Goal: Information Seeking & Learning: Learn about a topic

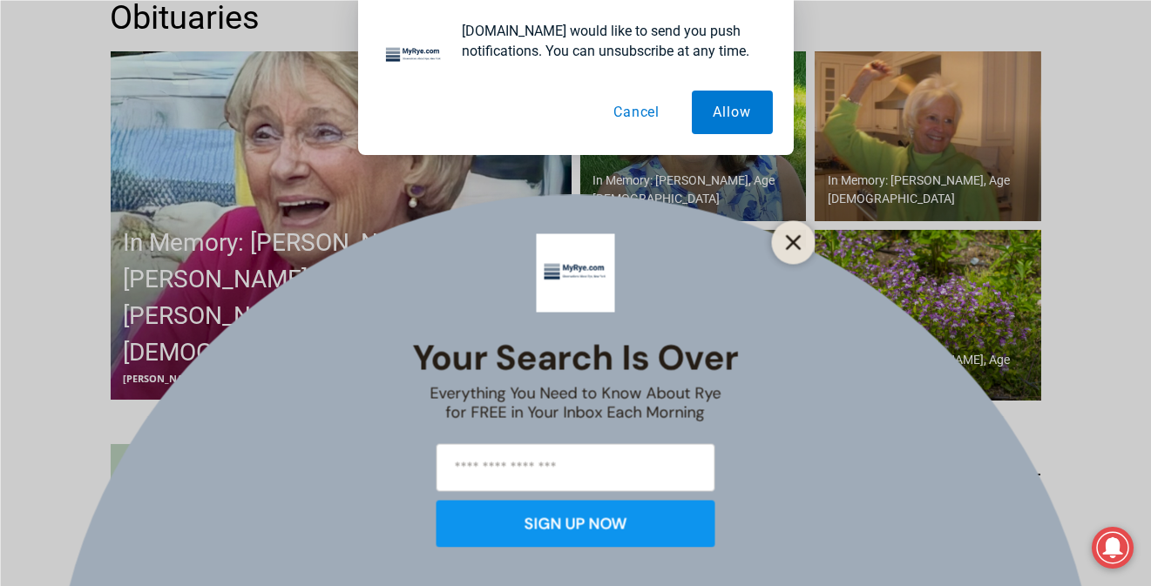
click at [796, 233] on button "Close" at bounding box center [794, 242] width 24 height 24
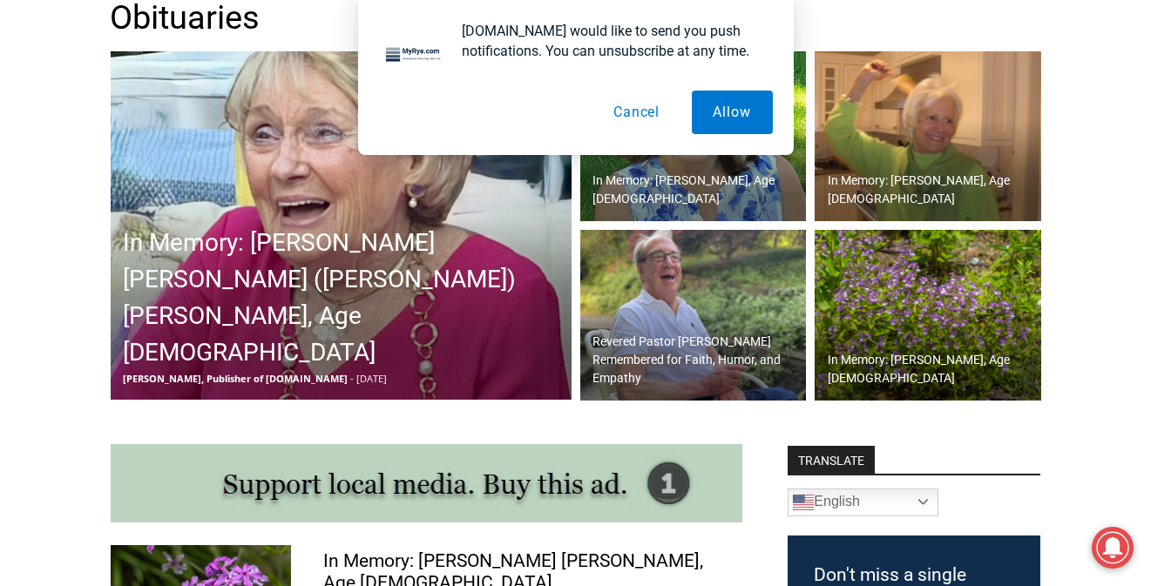
click at [796, 233] on img at bounding box center [693, 315] width 227 height 171
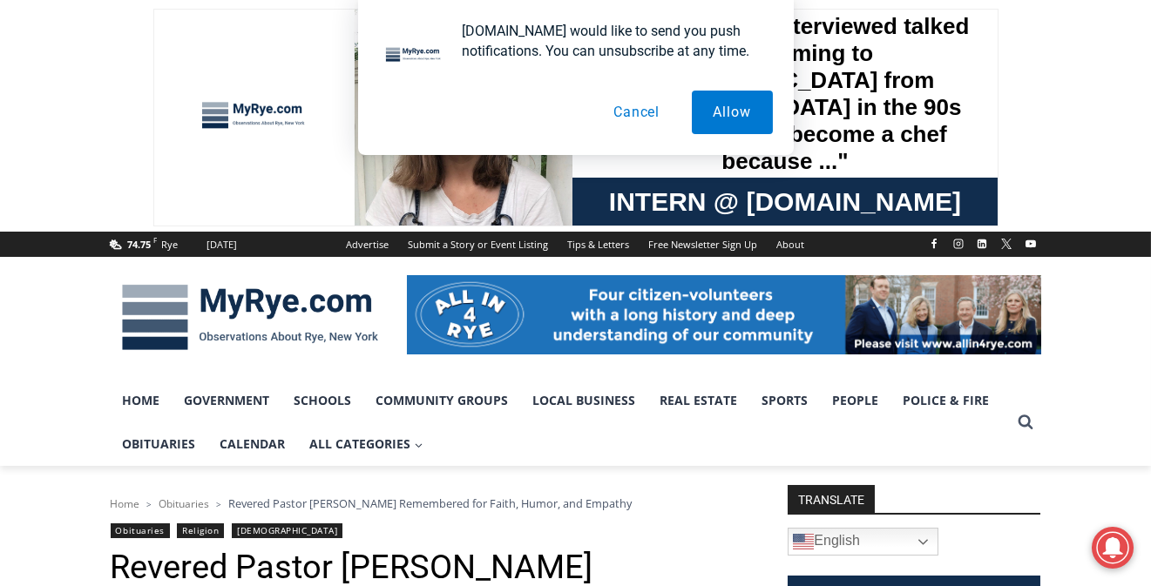
click at [796, 233] on div "Advertise Submit a Story or Event Listing Tips & Letters Free Newsletter Sign U…" at bounding box center [576, 244] width 478 height 25
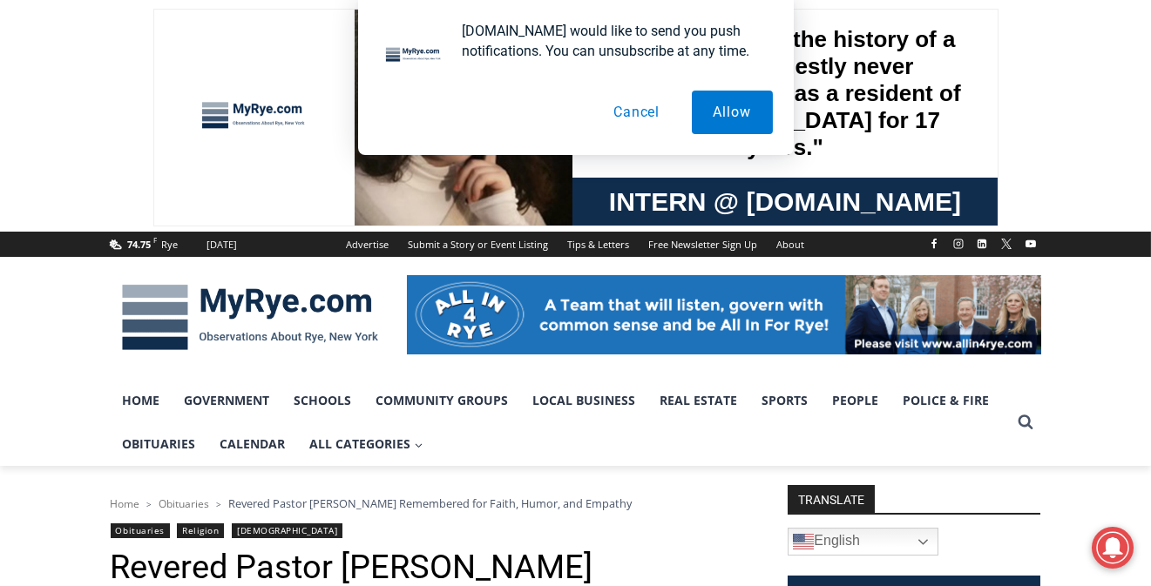
click at [629, 114] on button "Cancel" at bounding box center [637, 113] width 90 height 44
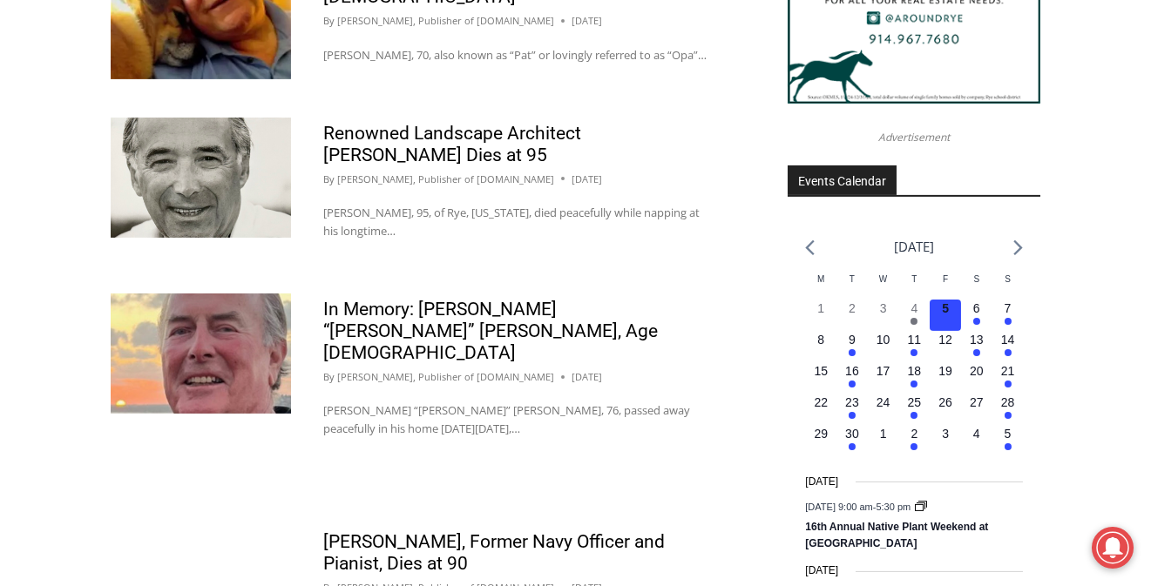
scroll to position [2587, 0]
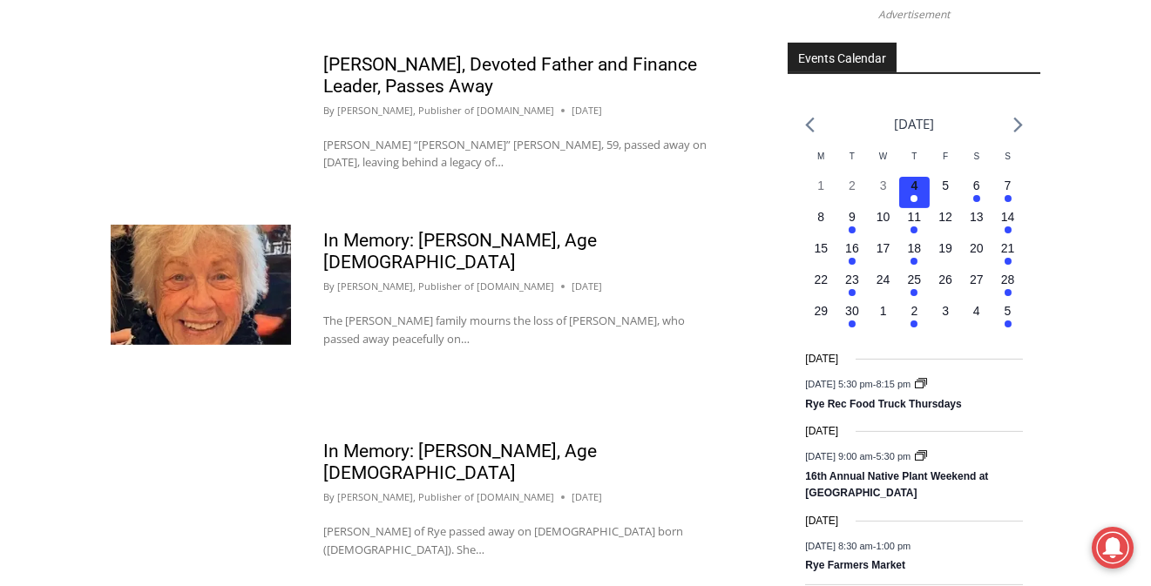
scroll to position [2715, 0]
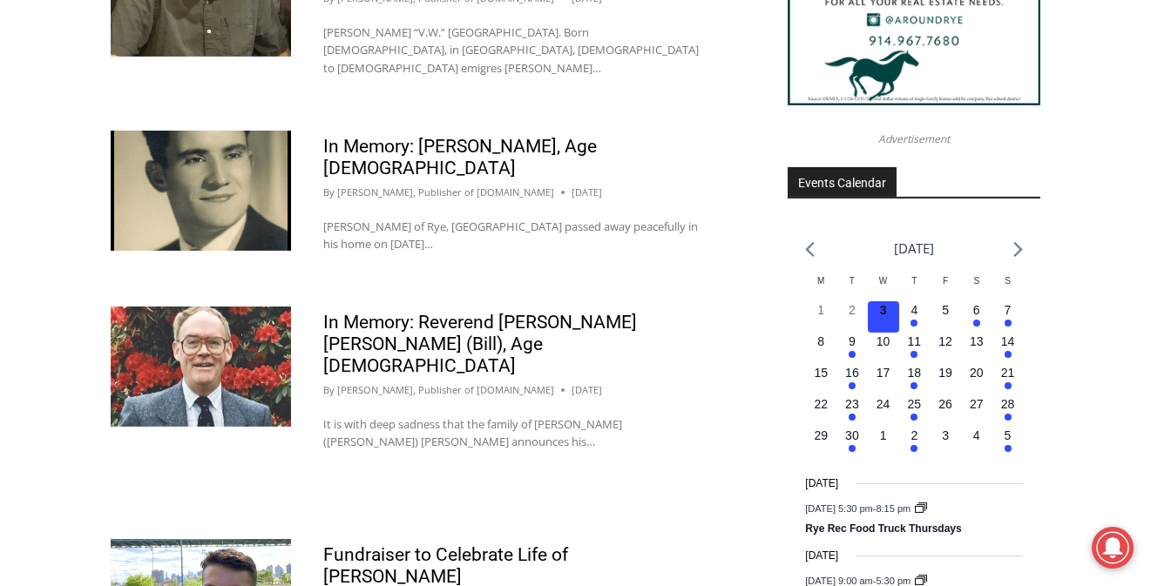
scroll to position [2648, 0]
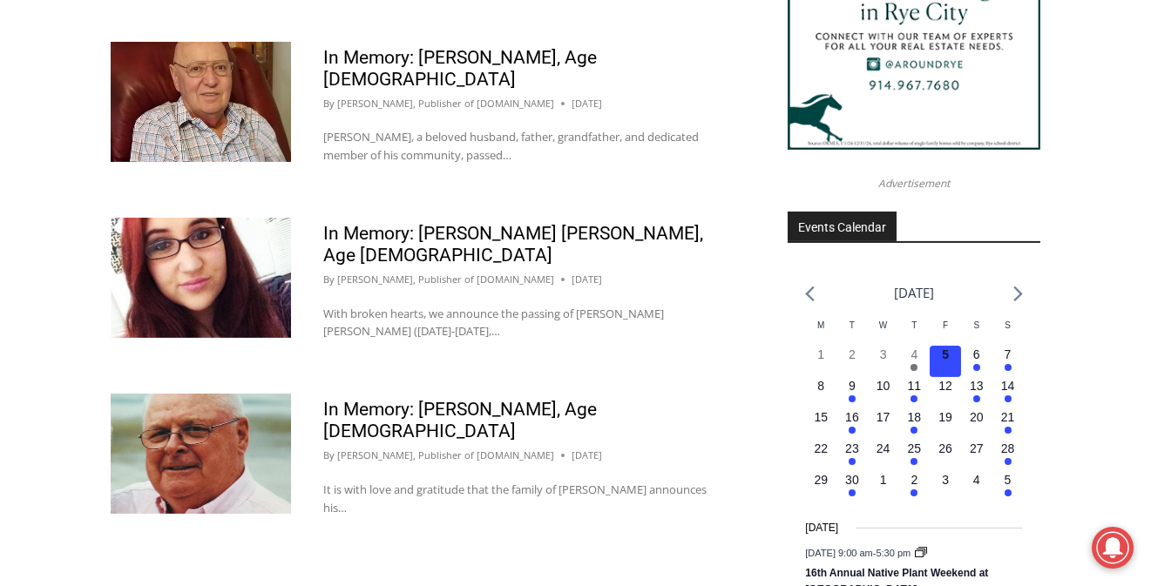
scroll to position [2538, 0]
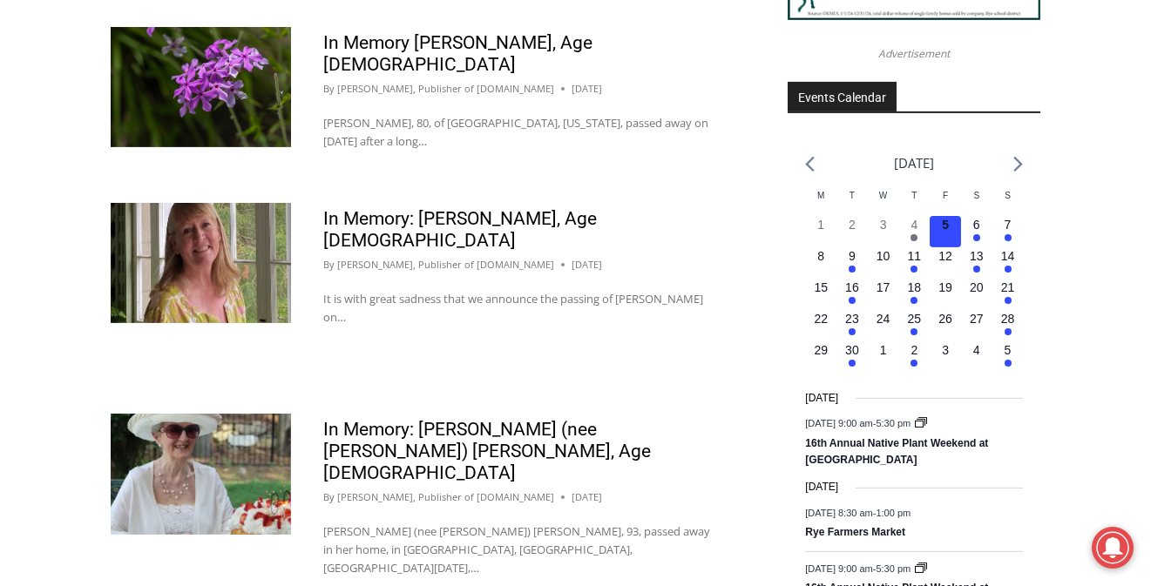
scroll to position [2654, 0]
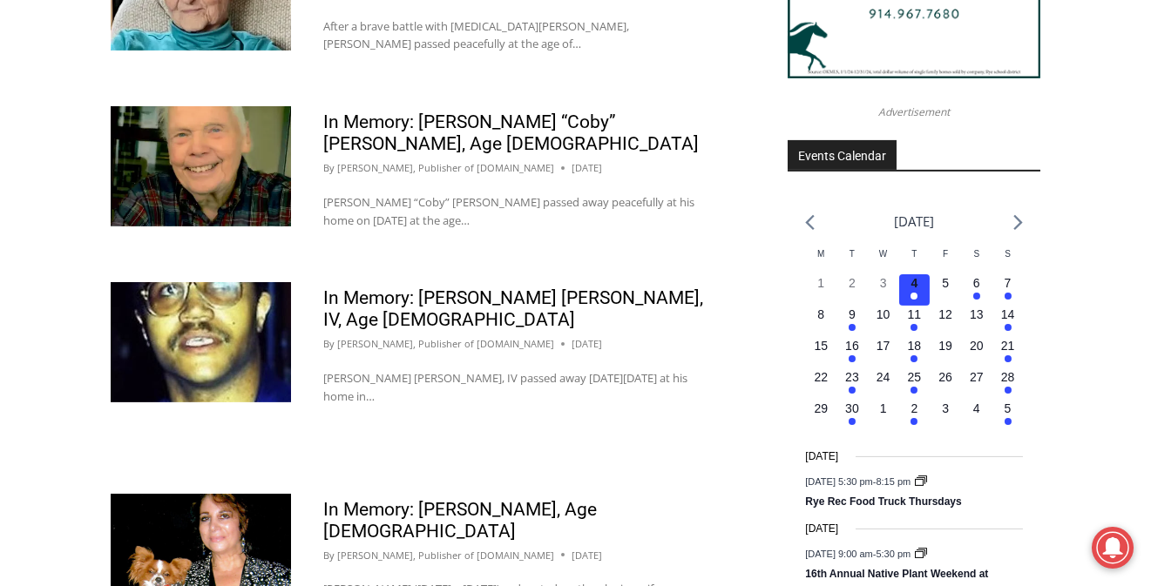
scroll to position [2626, 0]
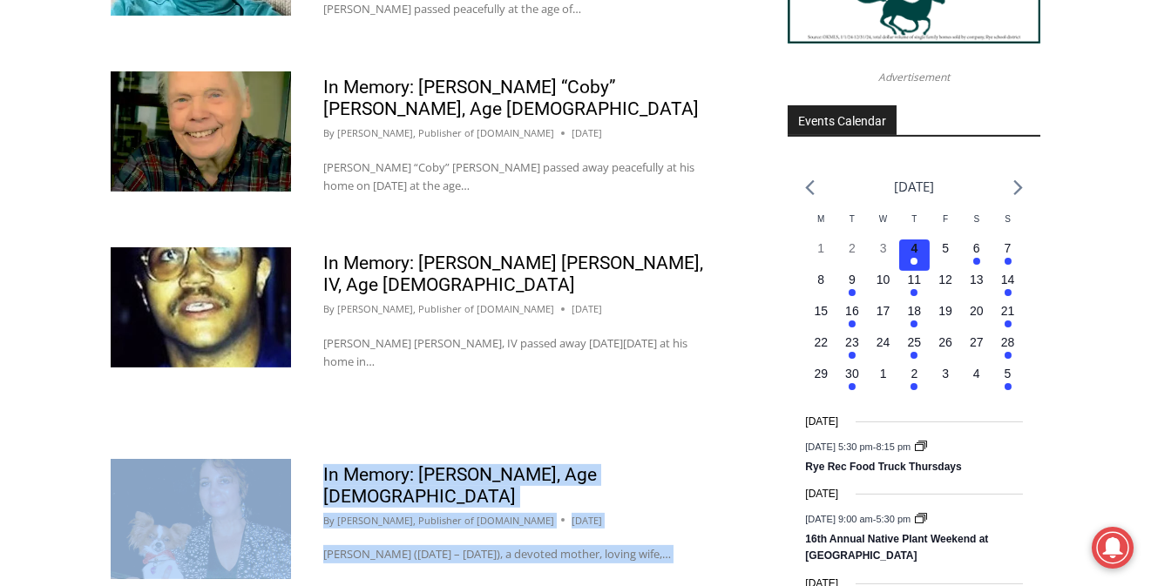
drag, startPoint x: 607, startPoint y: 378, endPoint x: 191, endPoint y: 323, distance: 420.2
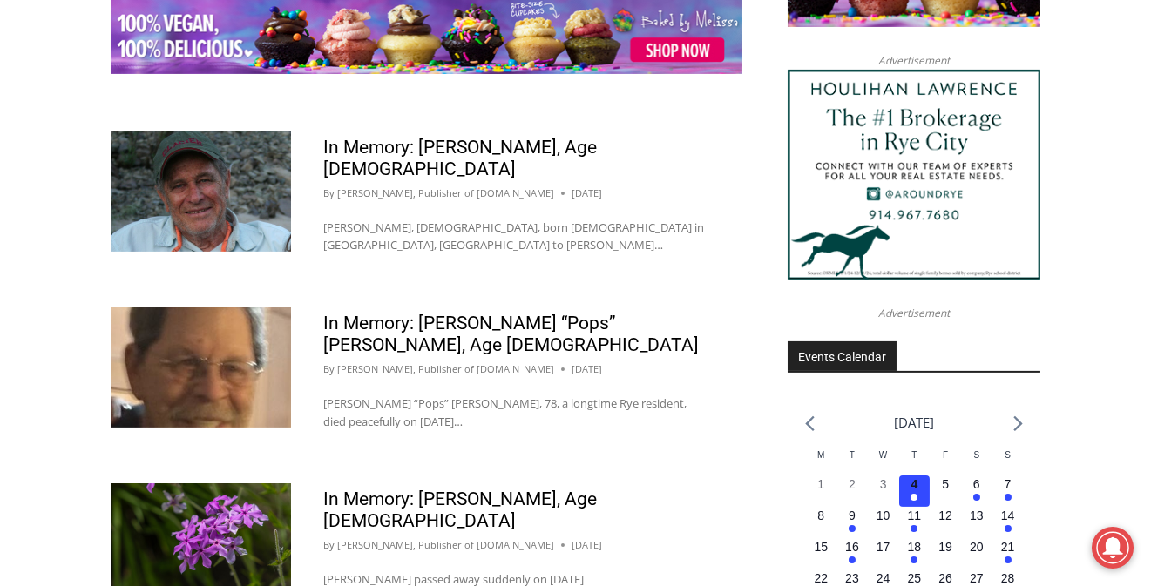
scroll to position [2584, 0]
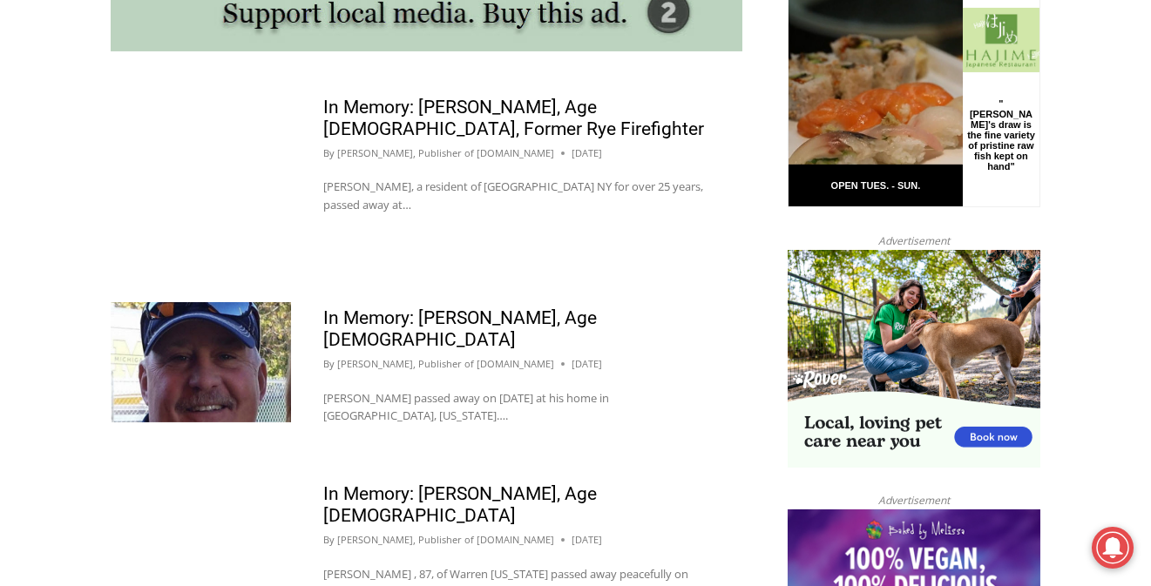
scroll to position [1705, 0]
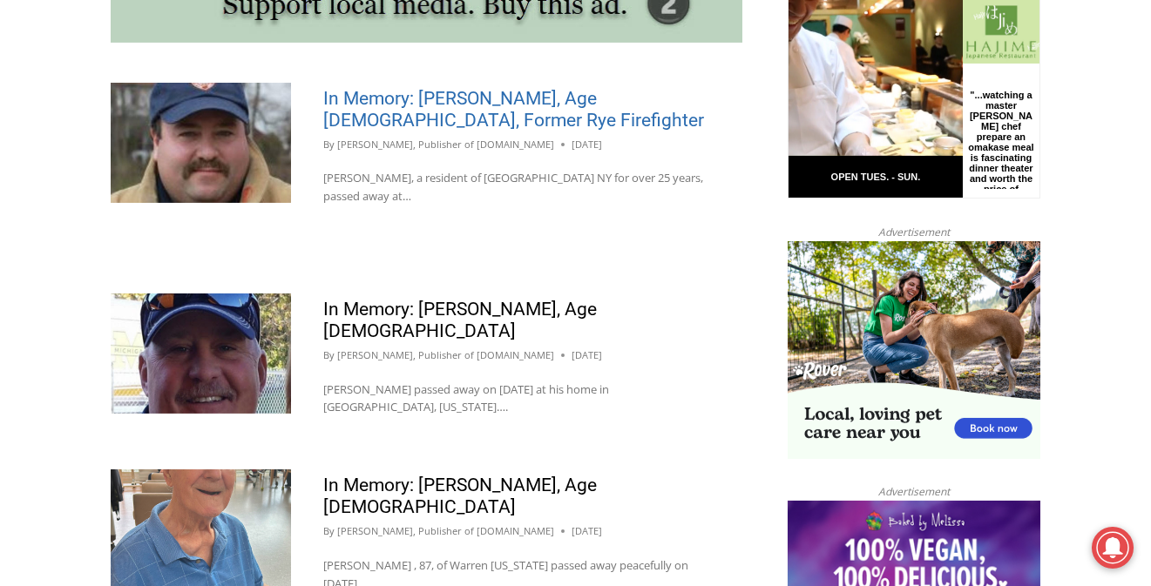
click at [384, 88] on link "In Memory: Michael L. Cucchiara, Age 56, Former Rye Firefighter" at bounding box center [513, 109] width 381 height 43
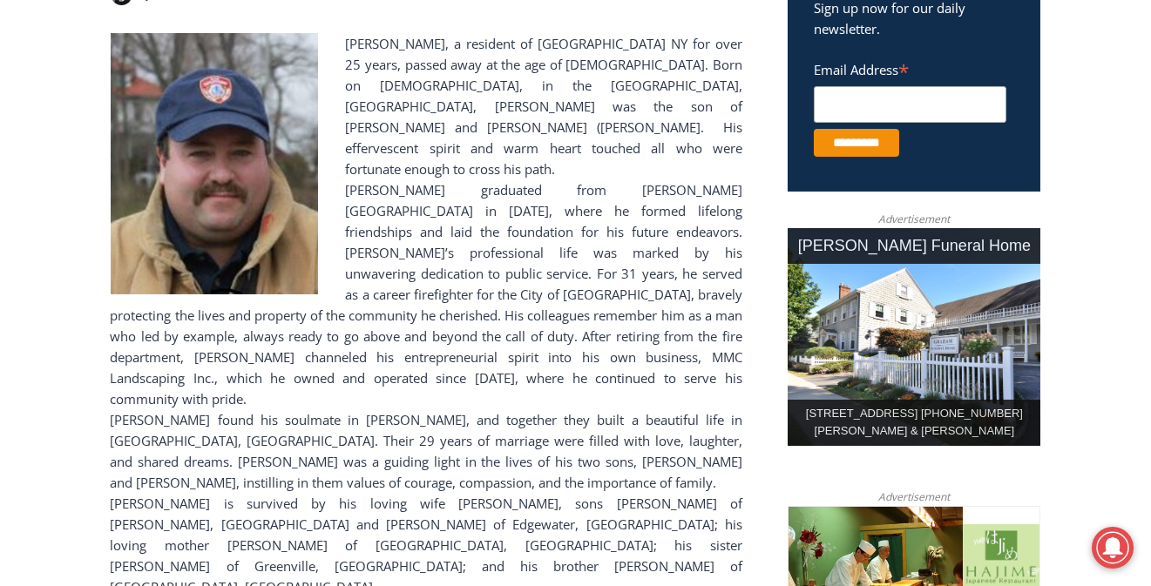
scroll to position [690, 0]
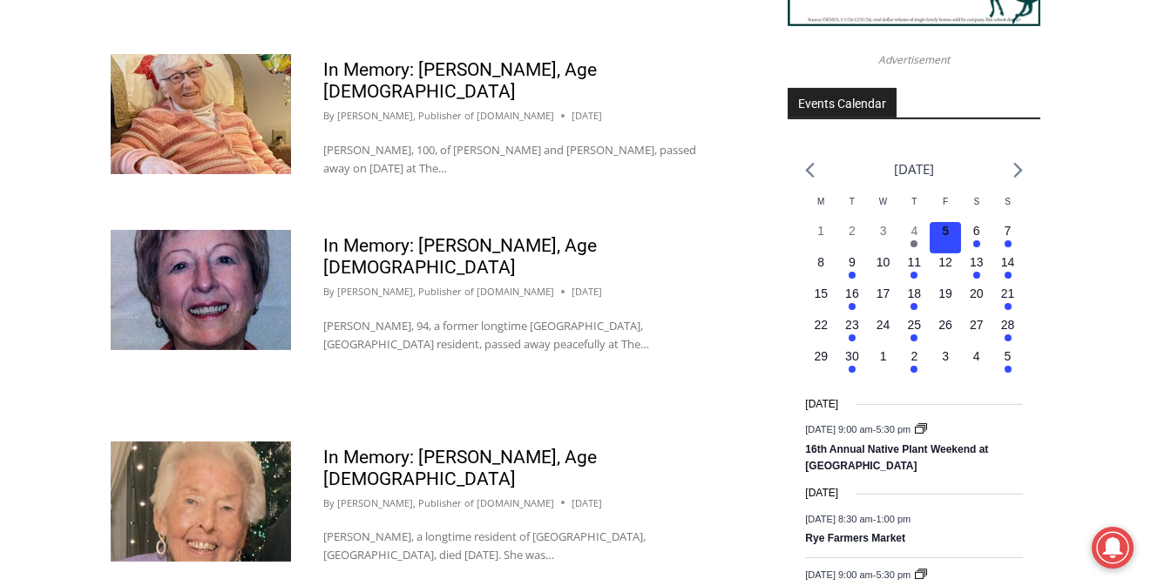
scroll to position [2669, 0]
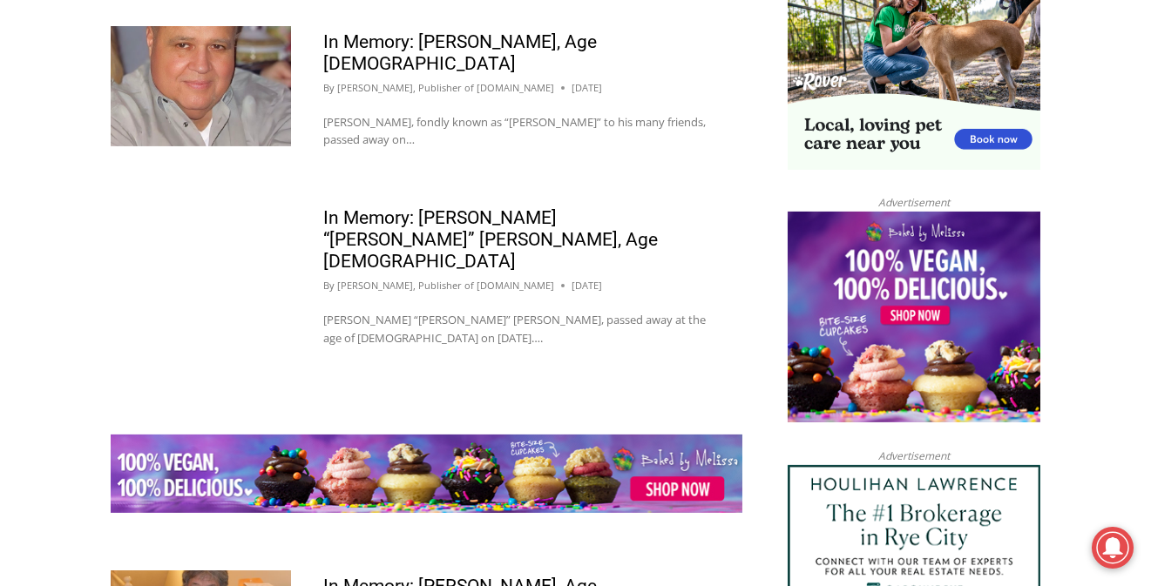
scroll to position [2002, 0]
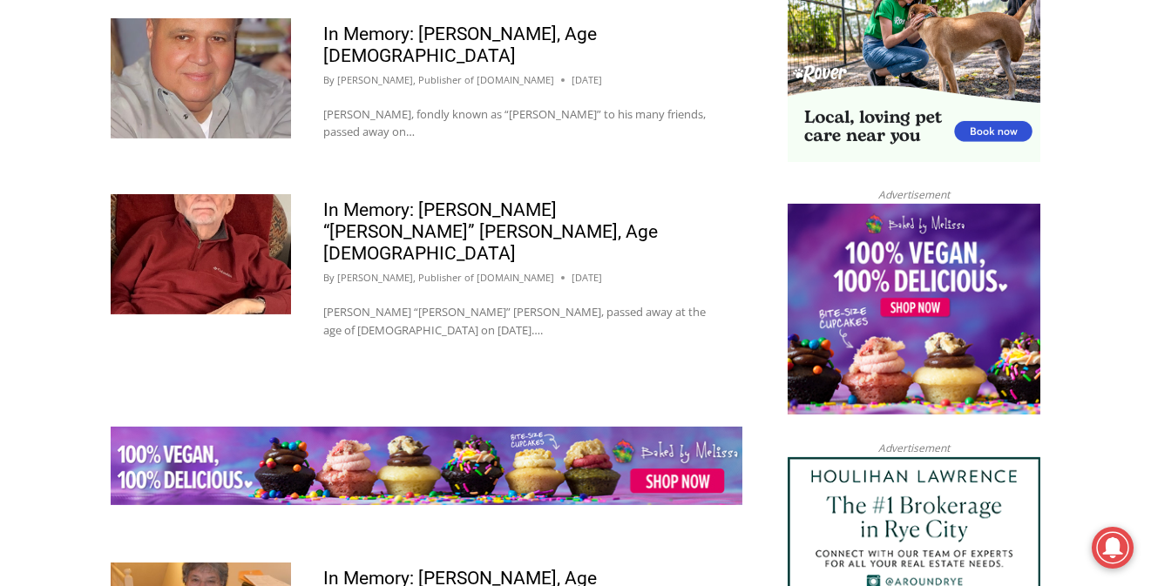
drag, startPoint x: 1157, startPoint y: 64, endPoint x: 1151, endPoint y: 383, distance: 318.1
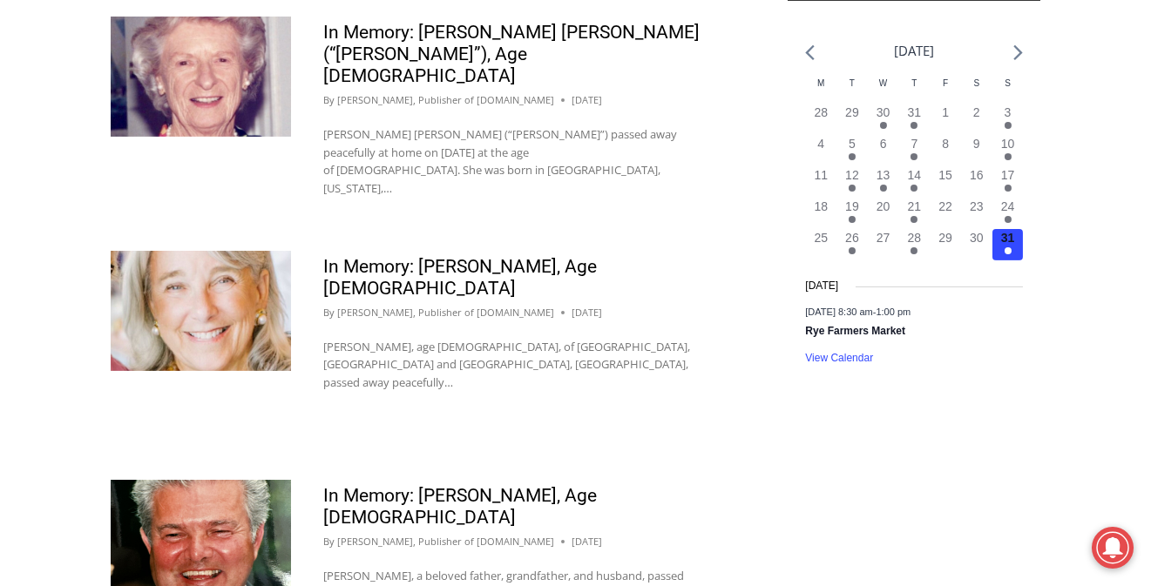
scroll to position [2877, 0]
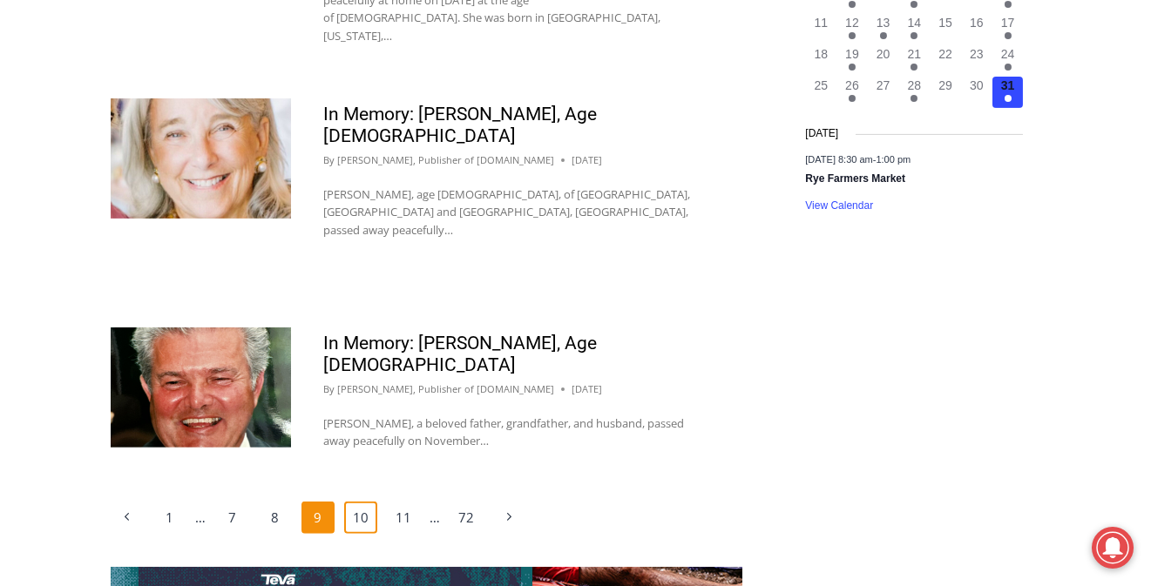
click at [360, 502] on link "10" at bounding box center [360, 518] width 33 height 33
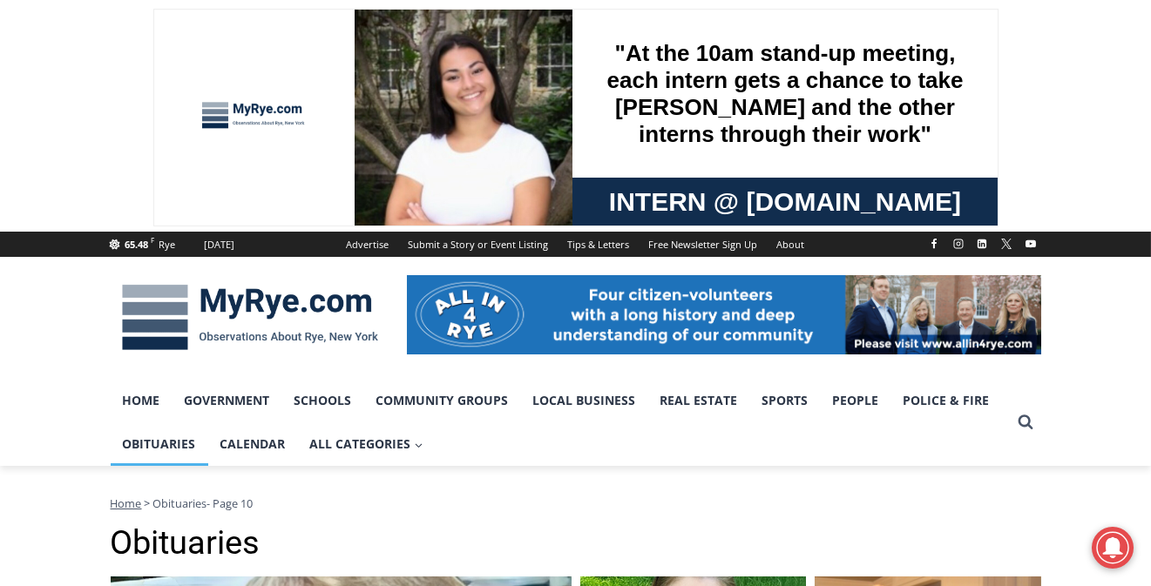
click at [360, 248] on link "Advertise" at bounding box center [368, 244] width 62 height 25
